Goal: Task Accomplishment & Management: Complete application form

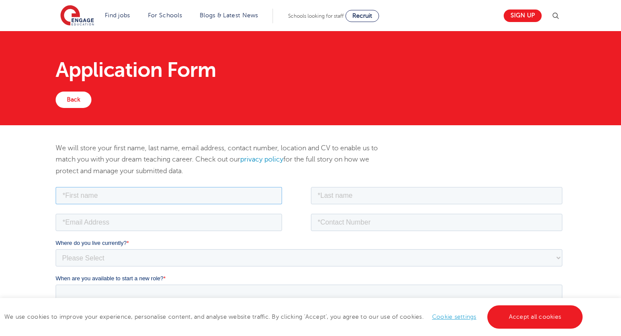
click at [80, 198] on input "text" at bounding box center [168, 194] width 226 height 17
type input "kadija"
type input "ali"
type input "[EMAIL_ADDRESS][DOMAIN_NAME]"
type input "07467878340"
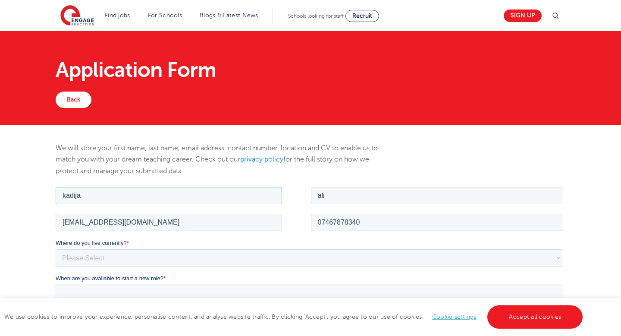
scroll to position [122, 0]
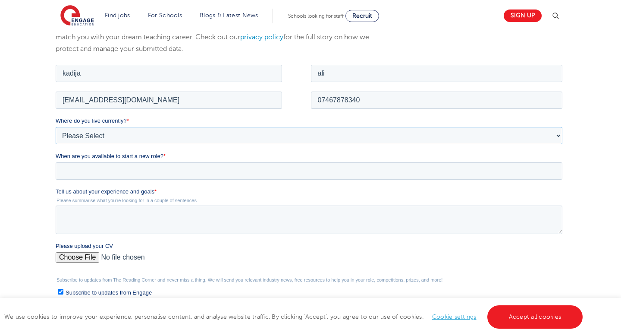
click at [109, 138] on select "Please Select UK Canada Ireland Australia New Zealand Europe USA South Africa J…" at bounding box center [308, 134] width 507 height 17
select select "UK"
click at [55, 126] on select "Please Select UK Canada Ireland Australia New Zealand Europe USA South Africa J…" at bounding box center [308, 134] width 507 height 17
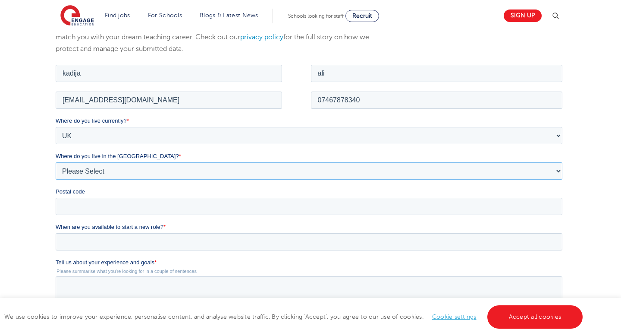
click at [90, 170] on select "Please Select Overseas Barnsley Bedfordshire Berkshire Bournemouth Bracknell Fo…" at bounding box center [308, 170] width 507 height 17
select select "Leeds"
click at [55, 162] on select "Please Select Overseas Barnsley Bedfordshire Berkshire Bournemouth Bracknell Fo…" at bounding box center [308, 170] width 507 height 17
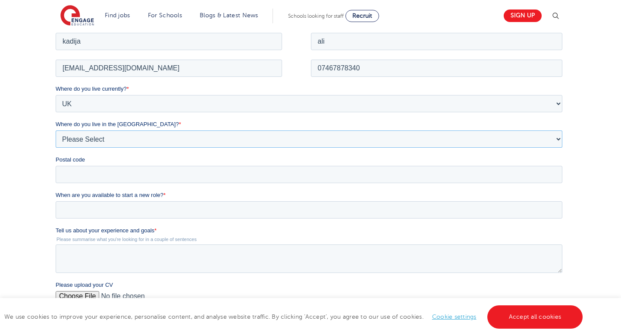
scroll to position [208, 0]
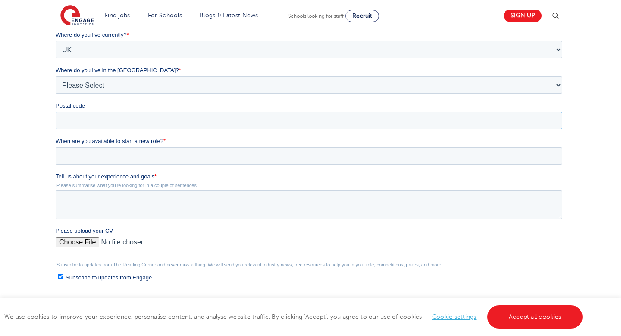
click at [80, 116] on input "Postal code" at bounding box center [308, 120] width 507 height 17
type input "LS11 8JA"
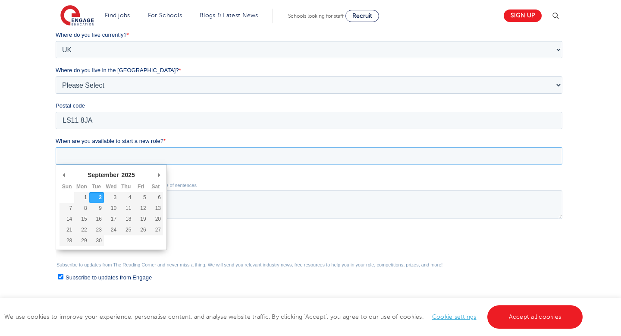
click at [119, 156] on input "When are you available to start a new role? *" at bounding box center [308, 155] width 507 height 17
type div "2025-09-02"
type input "2025/09/02"
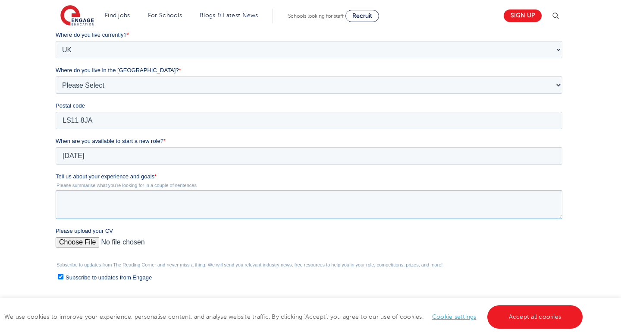
click at [85, 200] on textarea "Tell us about your experience and goals *" at bounding box center [308, 204] width 507 height 28
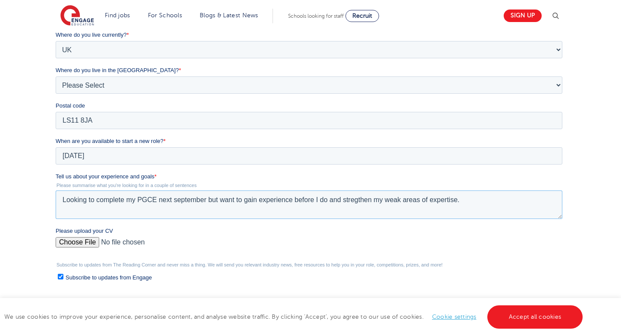
click at [350, 199] on textarea "Looking to complete my PGCE next september but want to gain experience before I…" at bounding box center [308, 204] width 507 height 28
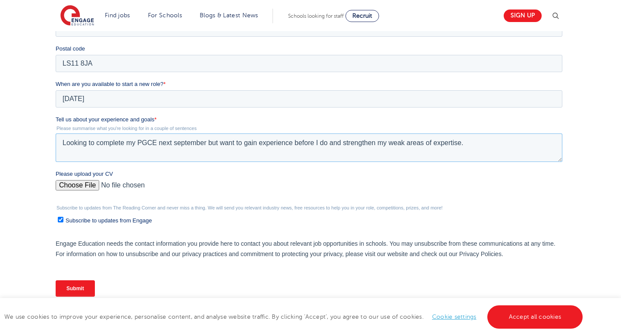
scroll to position [284, 0]
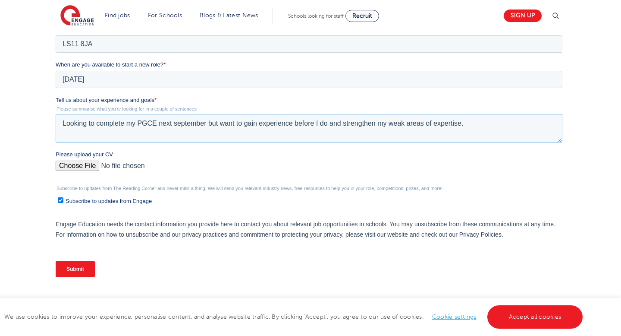
type textarea "Looking to complete my PGCE next september but want to gain experience before I…"
click at [84, 161] on input "Please upload your CV" at bounding box center [308, 168] width 507 height 17
type input "C:\fakepath\Document (1).docx"
click at [59, 201] on input "Subscribe to updates from Engage" at bounding box center [60, 200] width 6 height 6
checkbox input "false"
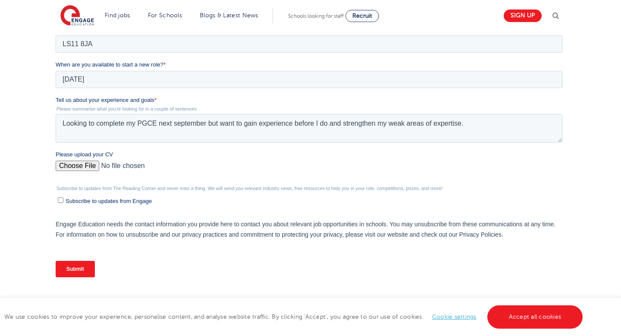
click at [84, 268] on input "Submit" at bounding box center [74, 268] width 39 height 16
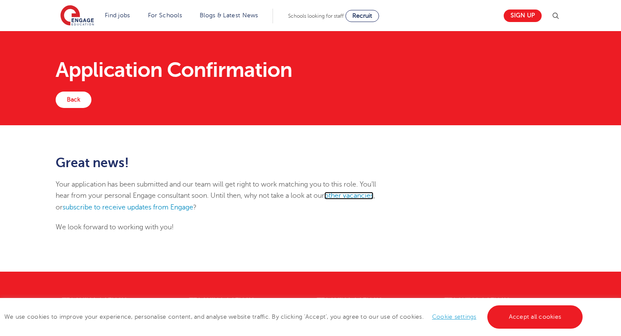
click at [349, 192] on link "other vacancies" at bounding box center [348, 195] width 49 height 8
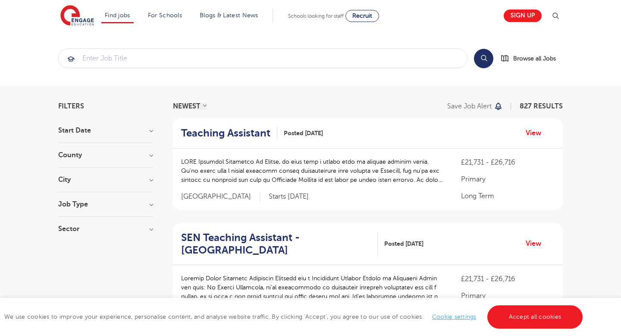
click at [68, 174] on section "Start Date September 80 November 2 October 1 Show more County London 608 Hertfo…" at bounding box center [105, 184] width 95 height 114
click at [70, 184] on div "City Hounslow 60 Bromley 32 Wandsworth 31 Leeds 30 Hackney 29 Show more" at bounding box center [105, 184] width 95 height 16
click at [148, 179] on h3 "City" at bounding box center [105, 179] width 95 height 7
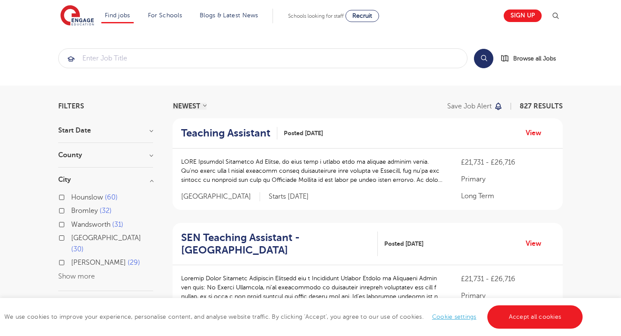
click at [65, 238] on div "Leeds 30" at bounding box center [105, 244] width 95 height 25
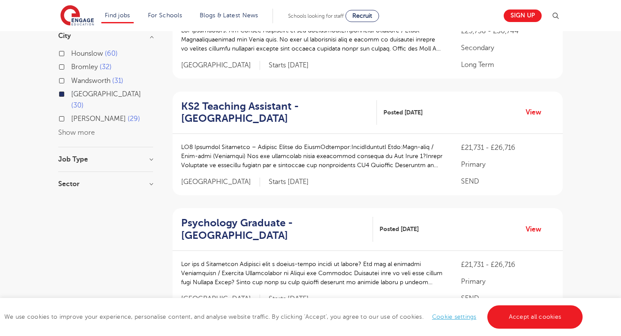
scroll to position [158, 0]
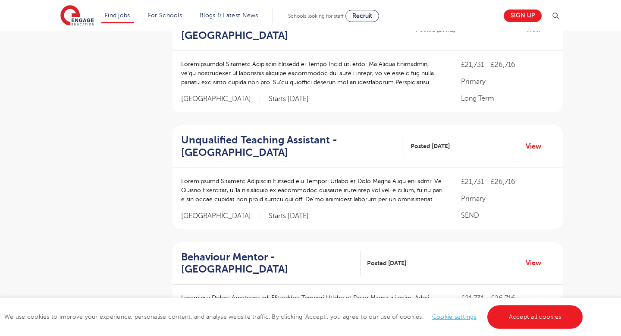
scroll to position [566, 0]
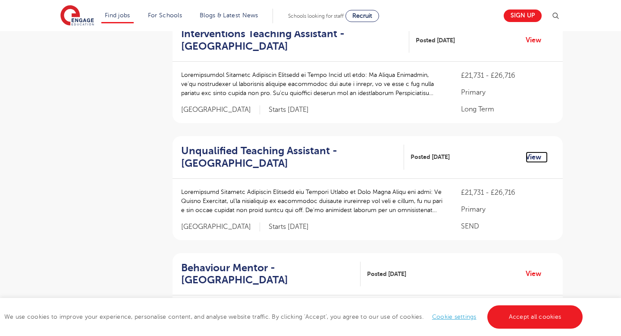
click at [533, 159] on link "View" at bounding box center [537, 156] width 22 height 11
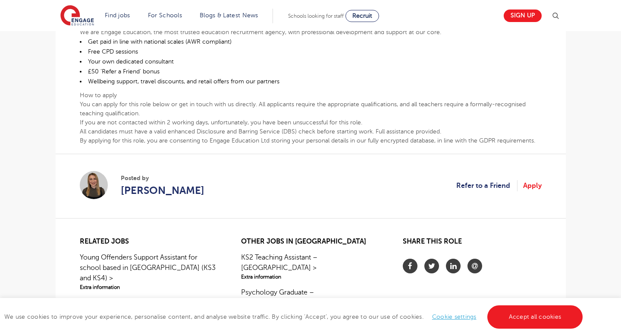
scroll to position [426, 0]
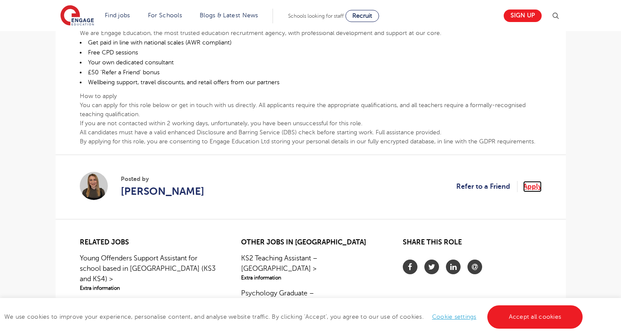
click at [534, 186] on link "Apply" at bounding box center [532, 186] width 19 height 11
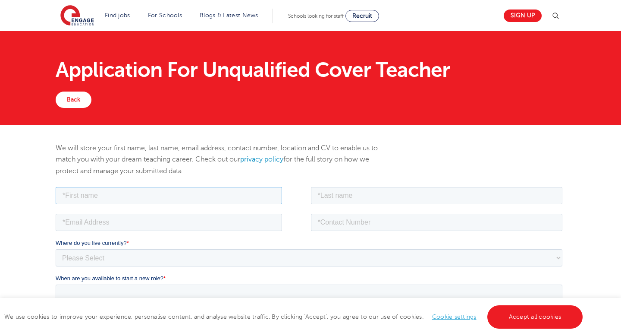
click at [194, 196] on input "text" at bounding box center [168, 194] width 226 height 17
type input "kadija"
type input "ali"
type input "kadijaali188@gmail.com"
type input "07467878340"
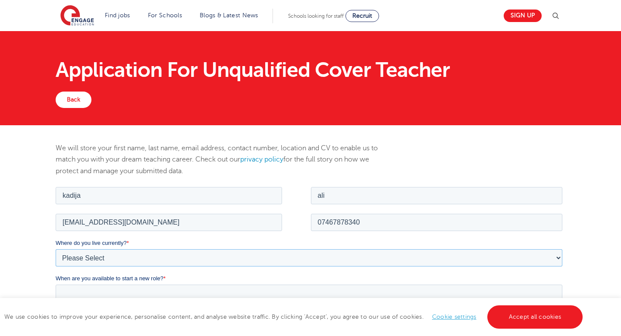
click at [133, 254] on select "Please Select UK Canada Ireland Australia New Zealand Europe USA South Africa J…" at bounding box center [308, 256] width 507 height 17
click at [55, 248] on select "Please Select UK Canada Ireland Australia New Zealand Europe USA South Africa J…" at bounding box center [308, 256] width 507 height 17
click at [113, 257] on select "Please Select UK Canada Ireland Australia New Zealand Europe USA South Africa J…" at bounding box center [308, 256] width 507 height 17
select select "UK"
click at [55, 248] on select "Please Select UK Canada Ireland Australia New Zealand Europe USA South Africa J…" at bounding box center [308, 256] width 507 height 17
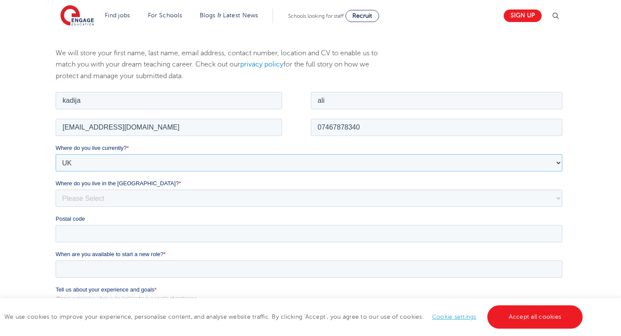
scroll to position [132, 0]
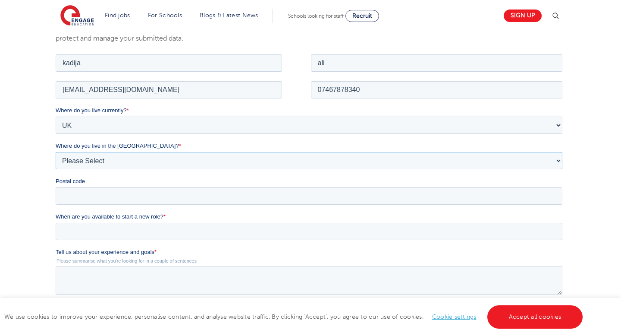
click at [87, 163] on select "Please Select Overseas Barnsley Bedfordshire Berkshire Bournemouth Bracknell Fo…" at bounding box center [308, 159] width 507 height 17
select select "Leeds"
click at [55, 151] on select "Please Select Overseas Barnsley Bedfordshire Berkshire Bournemouth Bracknell Fo…" at bounding box center [308, 159] width 507 height 17
click at [86, 195] on input "Postal code" at bounding box center [308, 195] width 507 height 17
type input "LS11 8JA"
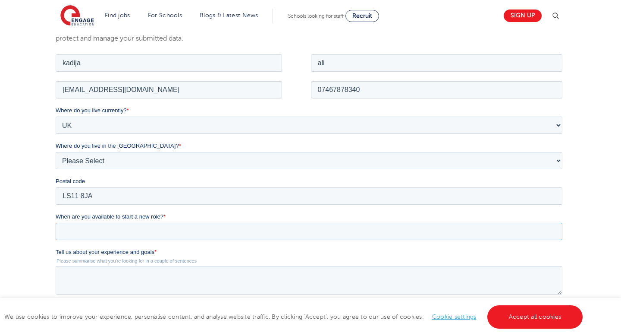
click at [115, 227] on input "When are you available to start a new role? *" at bounding box center [308, 230] width 507 height 17
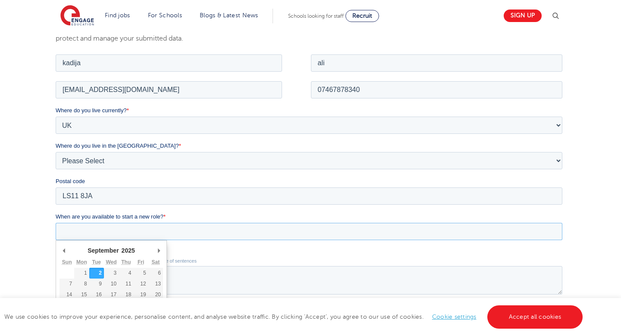
type div "2025-09-03"
type input "2025/09/03"
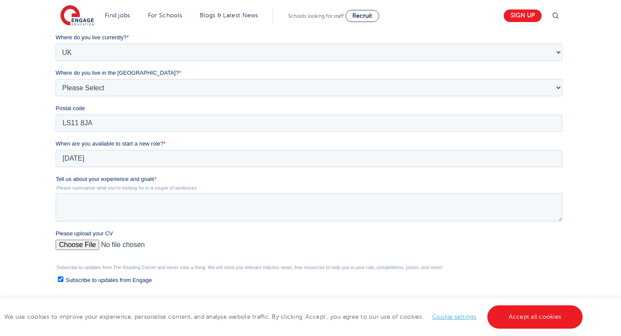
scroll to position [232, 0]
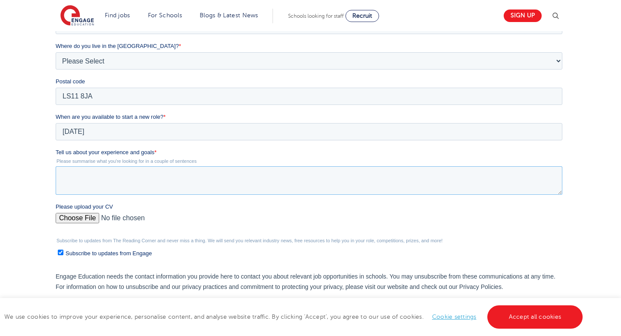
click at [86, 182] on textarea "Tell us about your experience and goals *" at bounding box center [308, 180] width 507 height 28
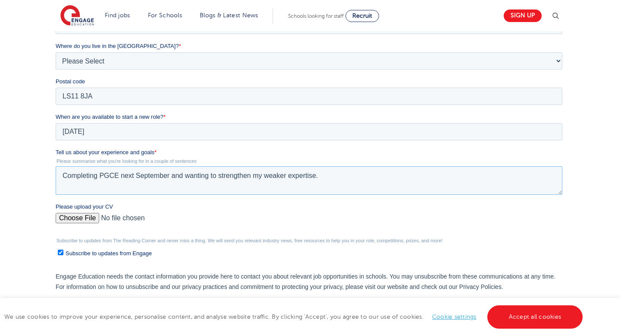
type textarea "Completing PGCE next September and wanting to strengthen my weaker expertise."
click at [70, 216] on input "Please upload your CV" at bounding box center [308, 221] width 507 height 17
type input "C:\fakepath\Document (1).docx"
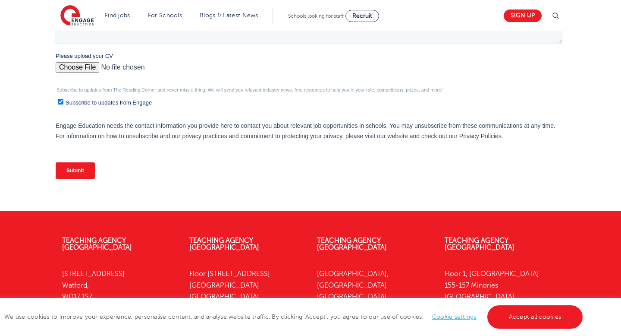
scroll to position [427, 0]
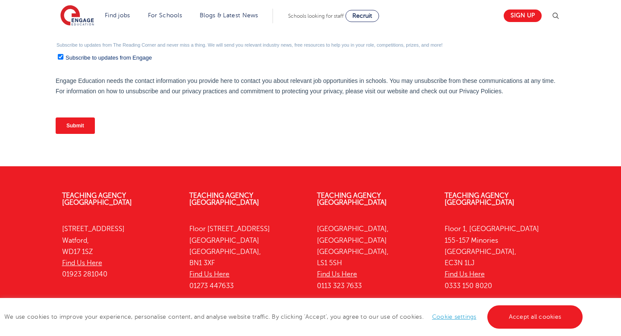
click at [80, 126] on input "Submit" at bounding box center [74, 125] width 39 height 16
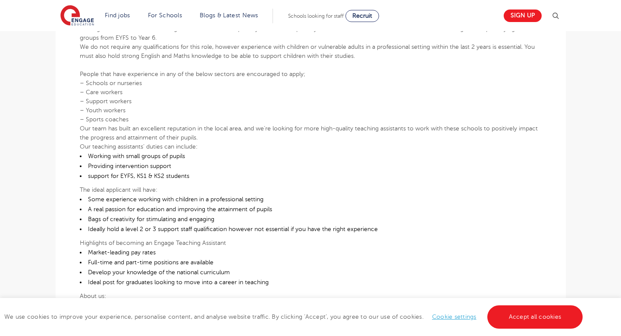
scroll to position [307, 0]
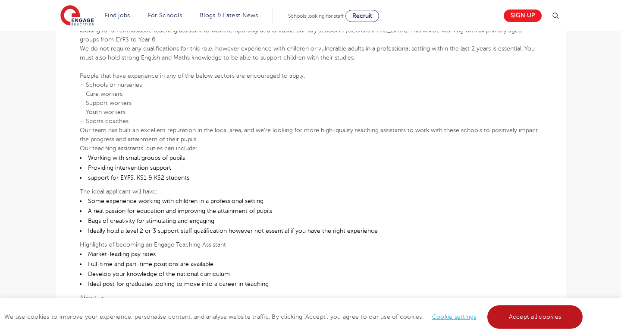
click at [502, 312] on link "Accept all cookies" at bounding box center [535, 316] width 96 height 23
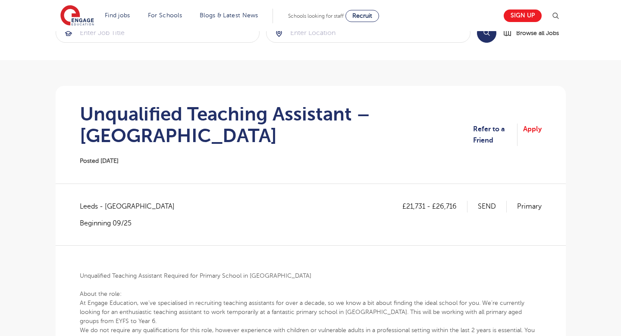
scroll to position [0, 0]
